Goal: Information Seeking & Learning: Learn about a topic

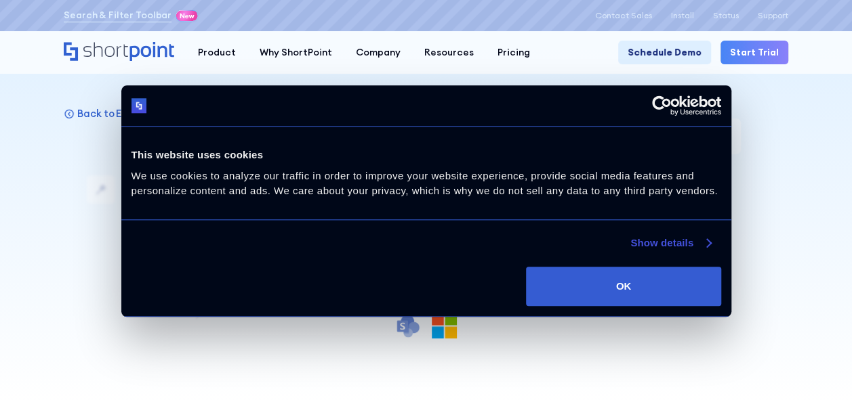
click at [703, 243] on link "Show details" at bounding box center [670, 243] width 80 height 16
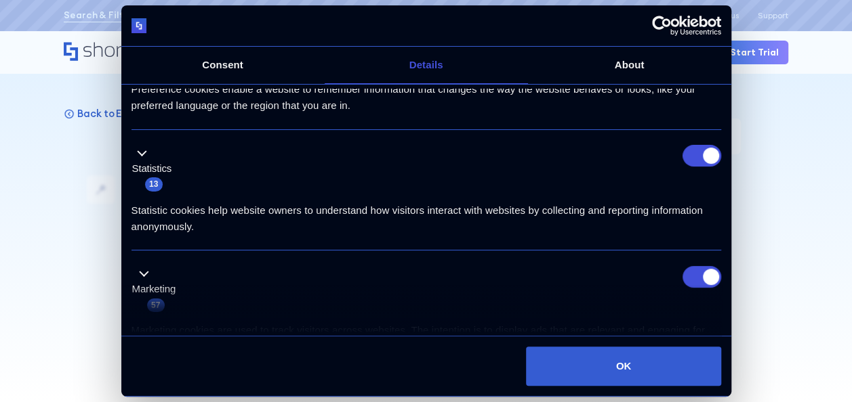
scroll to position [344, 0]
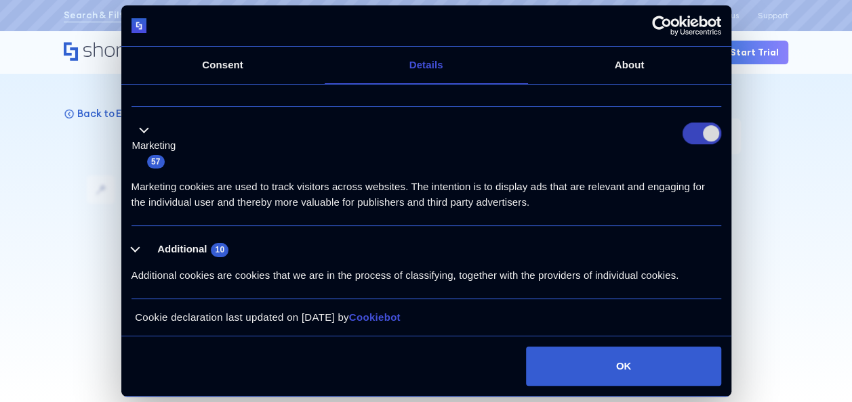
click at [695, 138] on input "Marketing" at bounding box center [701, 134] width 39 height 22
checkbox input "false"
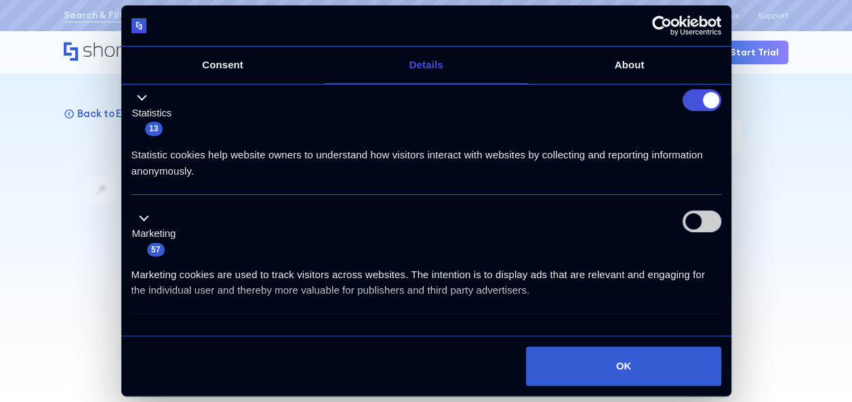
scroll to position [255, 0]
click at [692, 110] on input "Statistics" at bounding box center [701, 102] width 39 height 22
checkbox input "false"
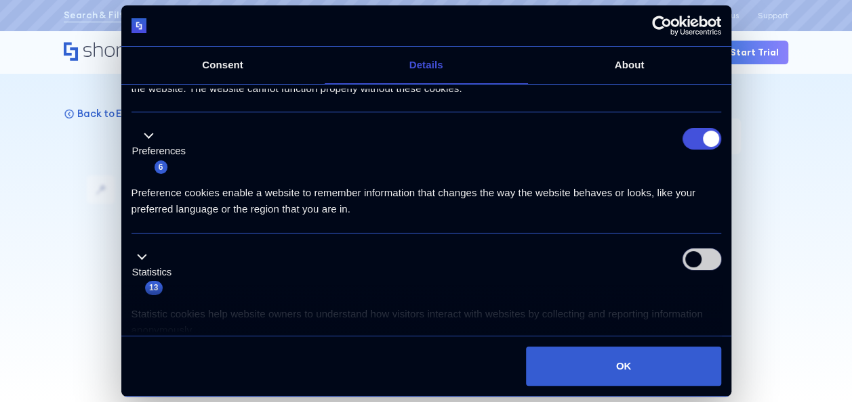
scroll to position [96, 0]
click at [694, 138] on input "Preferences" at bounding box center [701, 140] width 39 height 22
checkbox input "false"
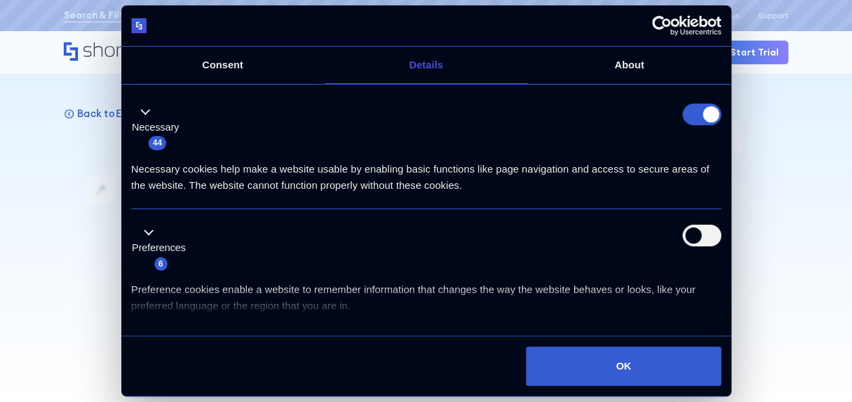
click at [693, 121] on form at bounding box center [701, 115] width 39 height 22
click at [702, 112] on form at bounding box center [701, 115] width 39 height 22
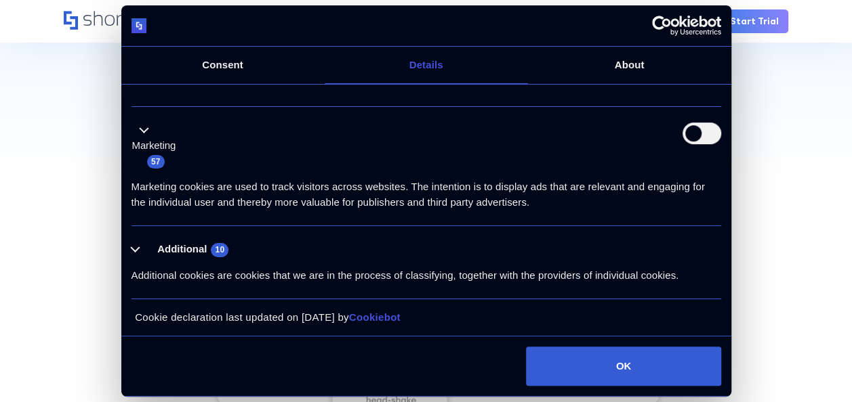
scroll to position [234, 0]
click at [138, 245] on button "Additional 10" at bounding box center [184, 249] width 106 height 17
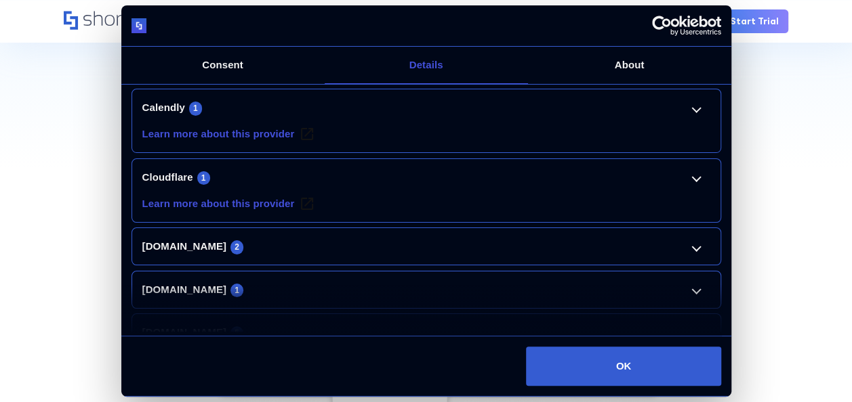
scroll to position [581, 0]
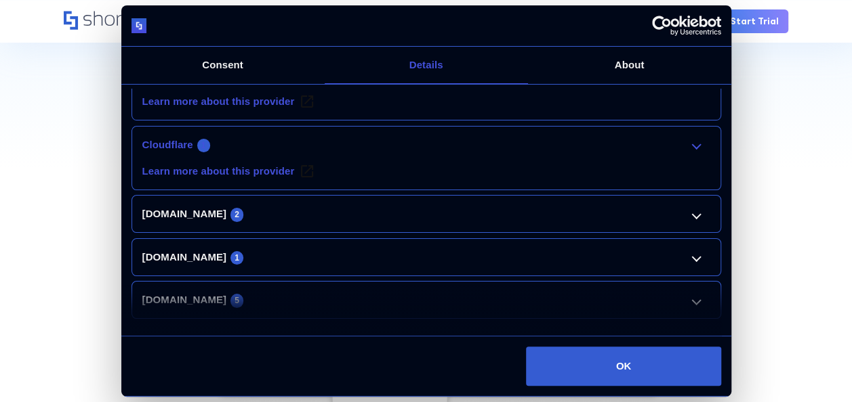
click at [636, 143] on link "Cloudflare 1" at bounding box center [426, 145] width 568 height 16
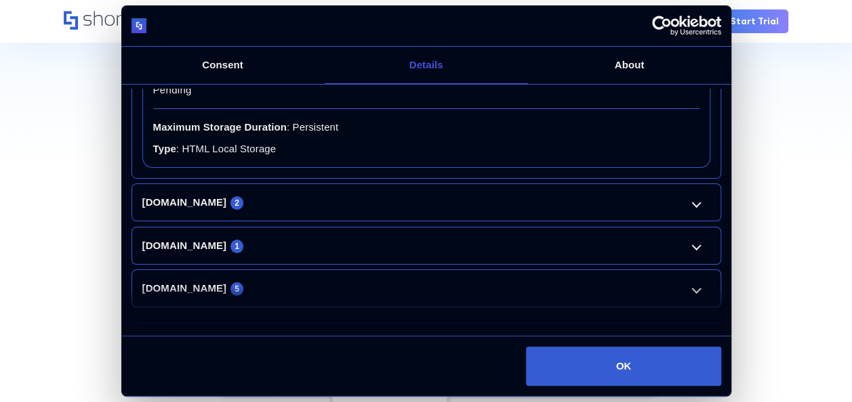
scroll to position [764, 0]
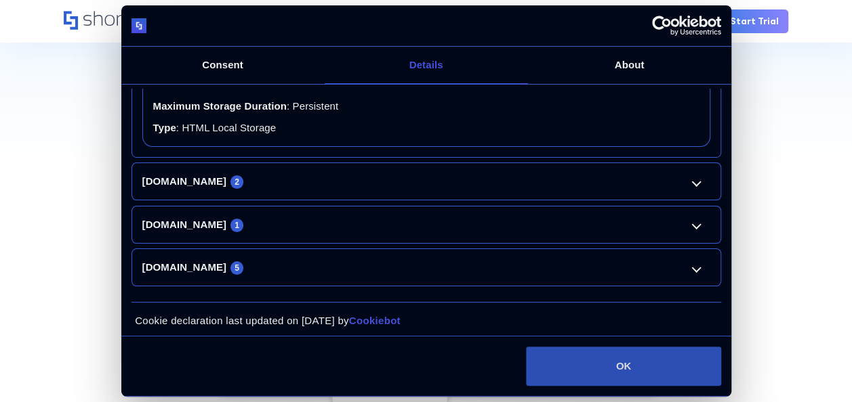
click at [646, 364] on button "OK" at bounding box center [623, 366] width 194 height 39
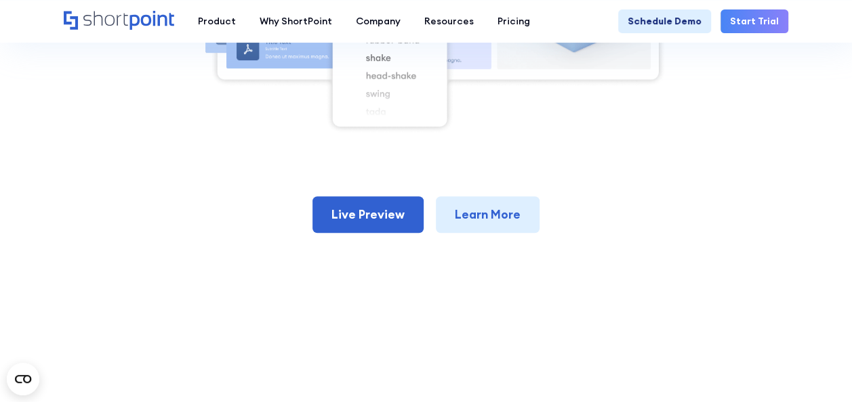
scroll to position [550, 0]
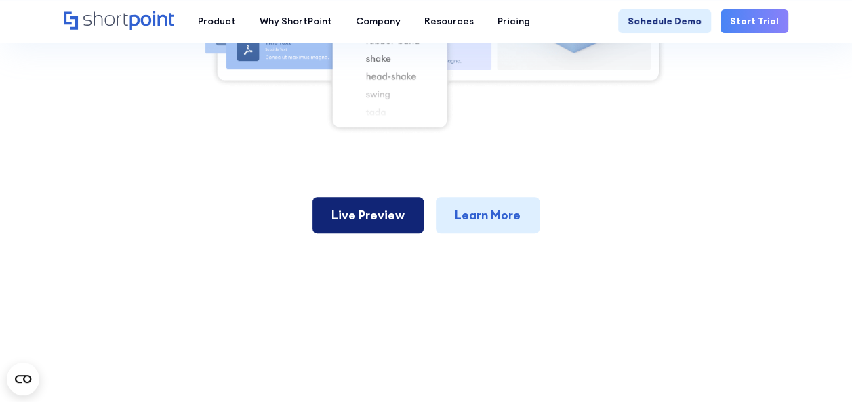
click at [379, 222] on link "Live Preview" at bounding box center [367, 215] width 111 height 37
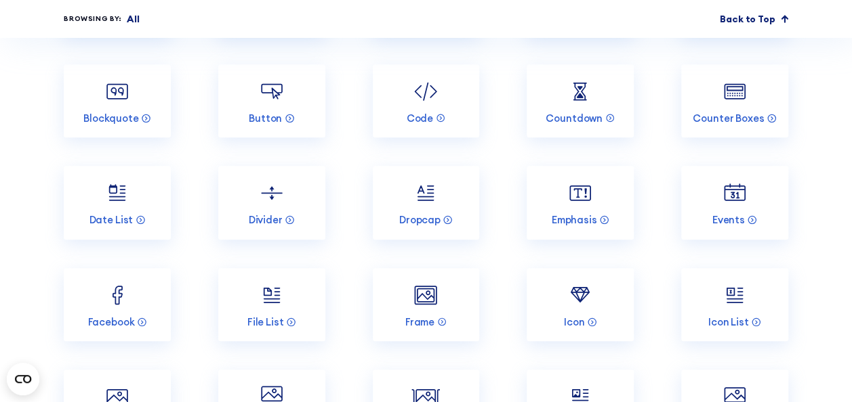
scroll to position [3119, 0]
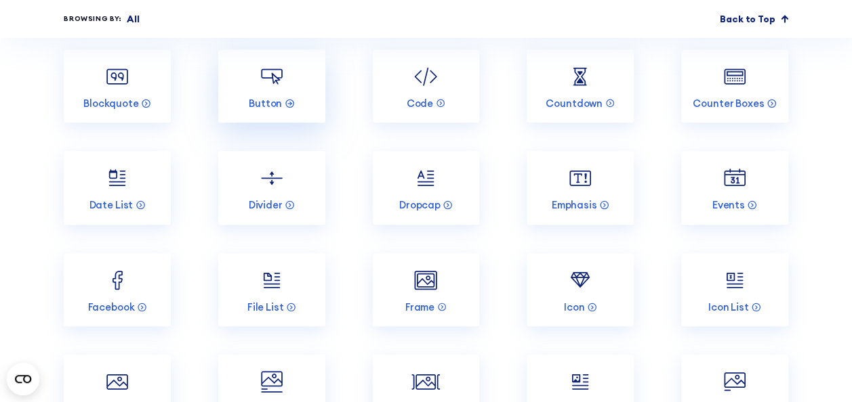
click at [244, 80] on link "Button" at bounding box center [271, 86] width 107 height 74
